Goal: Task Accomplishment & Management: Complete application form

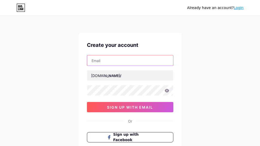
click at [91, 62] on input "text" at bounding box center [130, 60] width 86 height 10
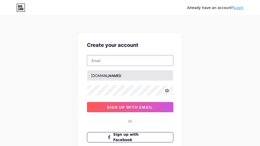
type input "[EMAIL_ADDRESS][PERSON_NAME][DOMAIN_NAME]"
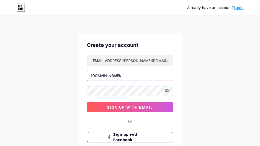
click at [112, 77] on input "text" at bounding box center [130, 75] width 86 height 10
type input "o"
click at [112, 75] on input "comottbangla" at bounding box center [130, 75] width 86 height 10
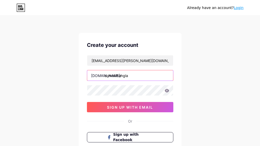
click at [112, 75] on input "comottbangla" at bounding box center [130, 75] width 86 height 10
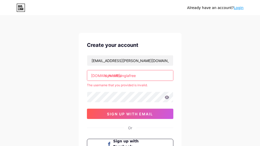
type input "com.ottbanglafree"
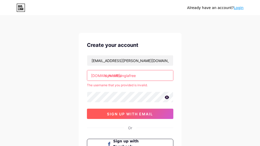
click at [114, 116] on span "sign up with email" at bounding box center [130, 114] width 46 height 4
click at [114, 116] on button "sign up with email" at bounding box center [130, 114] width 86 height 10
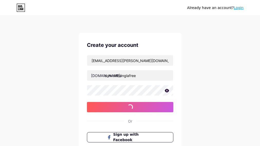
click at [114, 116] on div "Create your account [EMAIL_ADDRESS][PERSON_NAME][DOMAIN_NAME] [DOMAIN_NAME]/ [D…" at bounding box center [130, 99] width 103 height 132
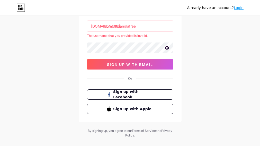
scroll to position [58, 0]
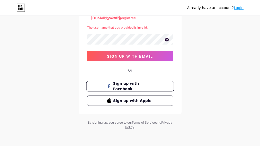
click at [129, 86] on span "Sign up with Facebook" at bounding box center [133, 86] width 40 height 11
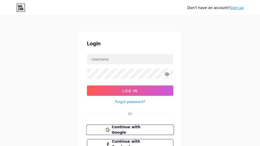
scroll to position [1, 0]
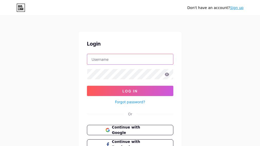
click at [101, 60] on input "text" at bounding box center [130, 59] width 86 height 10
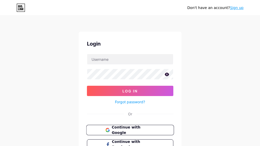
click at [122, 131] on span "Continue with Google" at bounding box center [133, 130] width 43 height 11
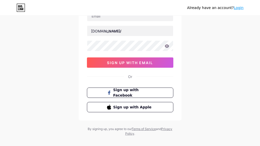
scroll to position [42, 0]
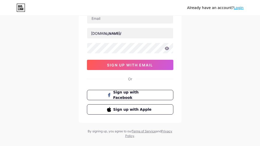
click at [222, 11] on div "Already have an account? Login" at bounding box center [215, 8] width 56 height 8
click at [243, 9] on link "Login" at bounding box center [239, 8] width 10 height 4
